Goal: Check status: Check status

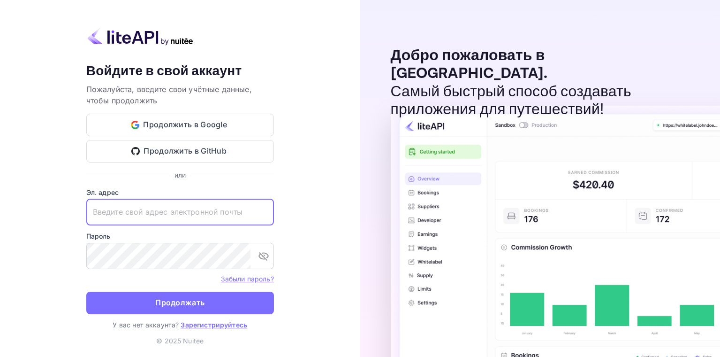
click at [161, 205] on input "text" at bounding box center [180, 212] width 188 height 26
paste input "[EMAIL_ADDRESS][DOMAIN_NAME]"
type input "[EMAIL_ADDRESS][DOMAIN_NAME]"
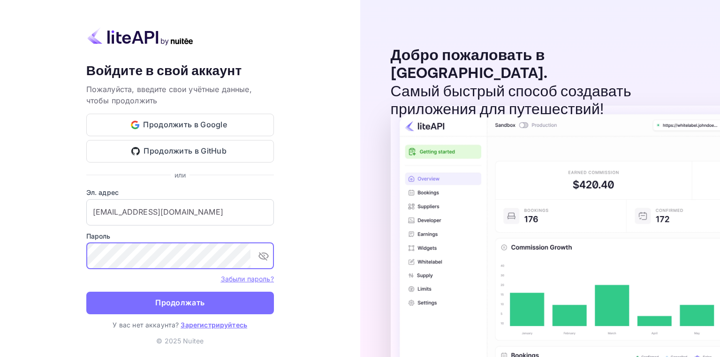
click at [294, 288] on div "Ваша учётная запись успешно создана, на ваш адрес электронной почты отправлена …" at bounding box center [180, 178] width 360 height 357
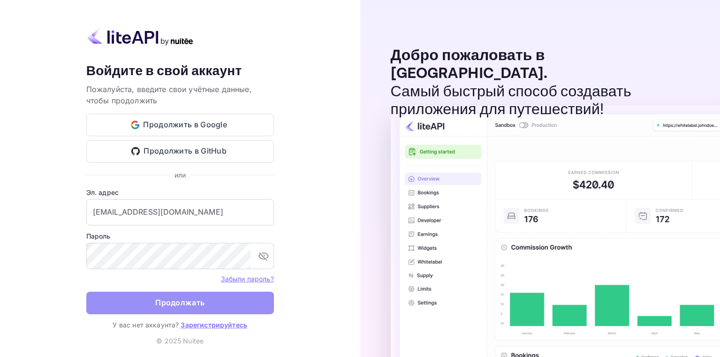
click at [226, 306] on button "Продолжать" at bounding box center [180, 302] width 188 height 23
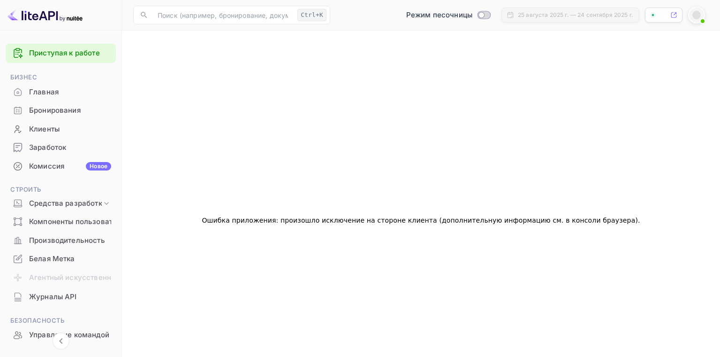
click at [69, 115] on ya-tr-span "Бронирования" at bounding box center [55, 110] width 52 height 11
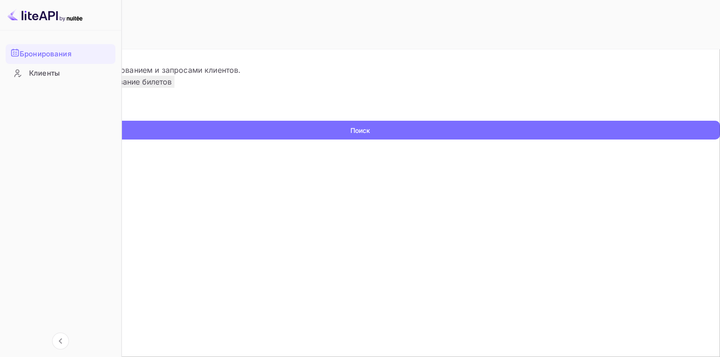
click at [121, 121] on input "text" at bounding box center [60, 113] width 121 height 14
paste input "9469876"
type input "9469876"
click at [370, 135] on ya-tr-span "Поиск" at bounding box center [360, 130] width 20 height 10
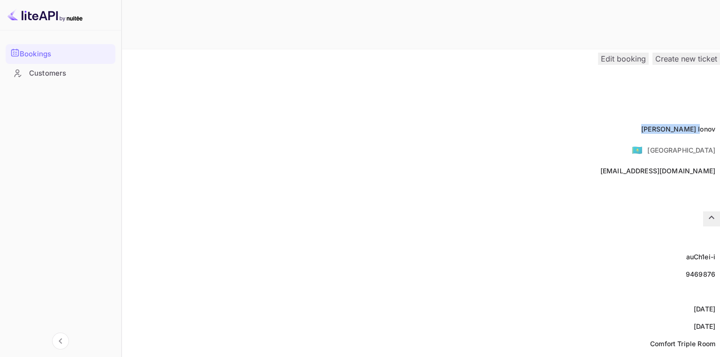
drag, startPoint x: 381, startPoint y: 115, endPoint x: 395, endPoint y: 116, distance: 13.6
click at [395, 120] on div "Full name [PERSON_NAME]" at bounding box center [360, 128] width 720 height 17
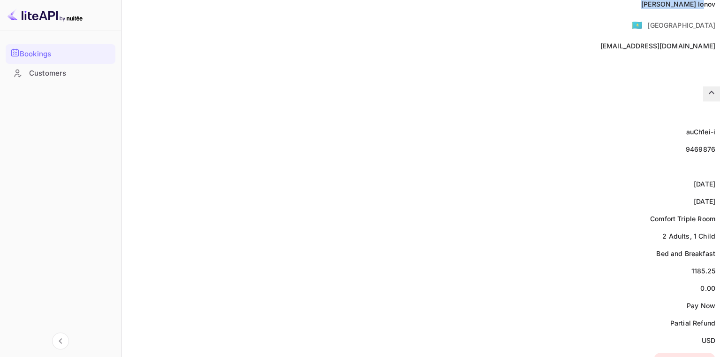
scroll to position [141, 0]
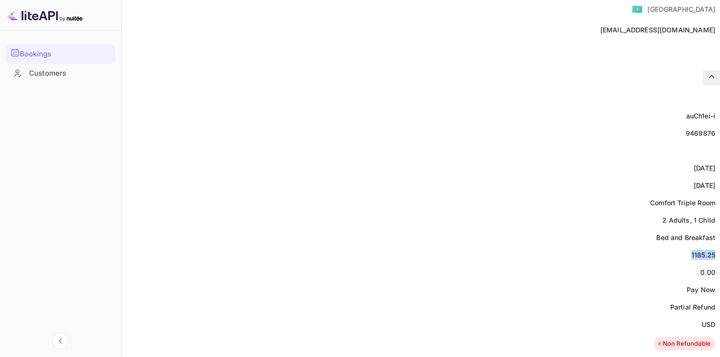
drag, startPoint x: 380, startPoint y: 233, endPoint x: 407, endPoint y: 233, distance: 26.3
click at [407, 246] on div "Price 1185.25" at bounding box center [360, 254] width 720 height 17
copy div "1185.25"
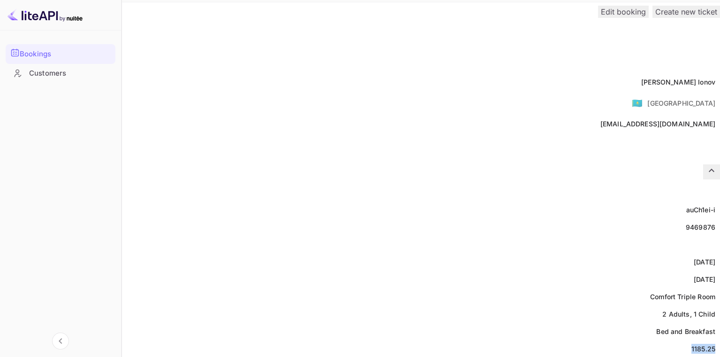
scroll to position [0, 0]
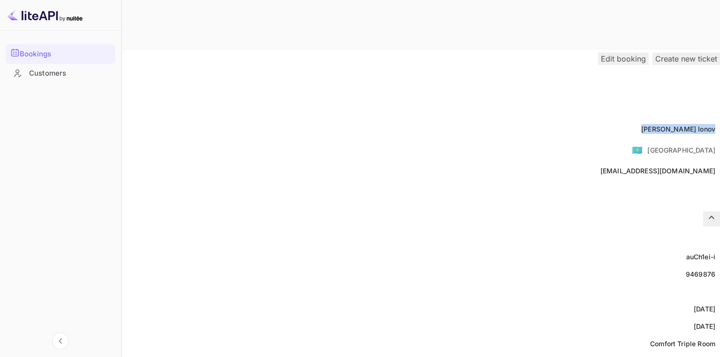
drag, startPoint x: 362, startPoint y: 108, endPoint x: 410, endPoint y: 114, distance: 48.6
click at [410, 120] on div "Full name [PERSON_NAME]" at bounding box center [360, 128] width 720 height 17
copy div "[PERSON_NAME]"
